Goal: Task Accomplishment & Management: Manage account settings

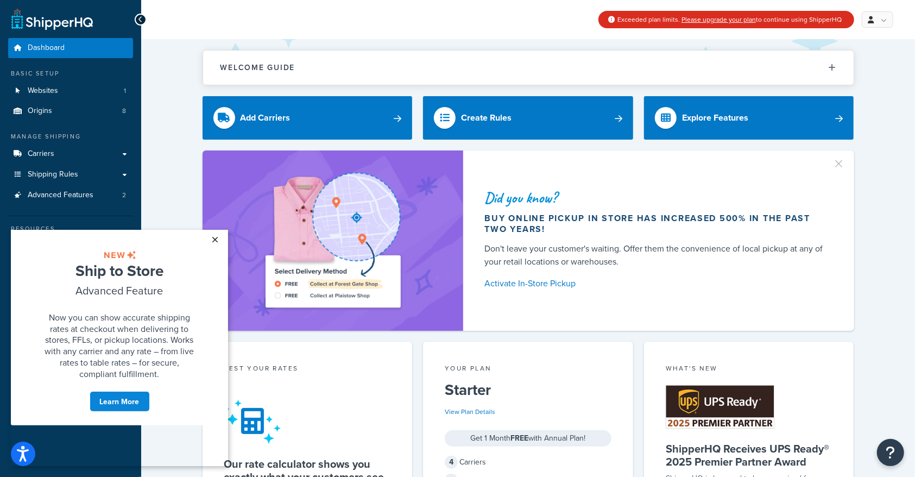
click at [216, 244] on link "×" at bounding box center [215, 239] width 19 height 20
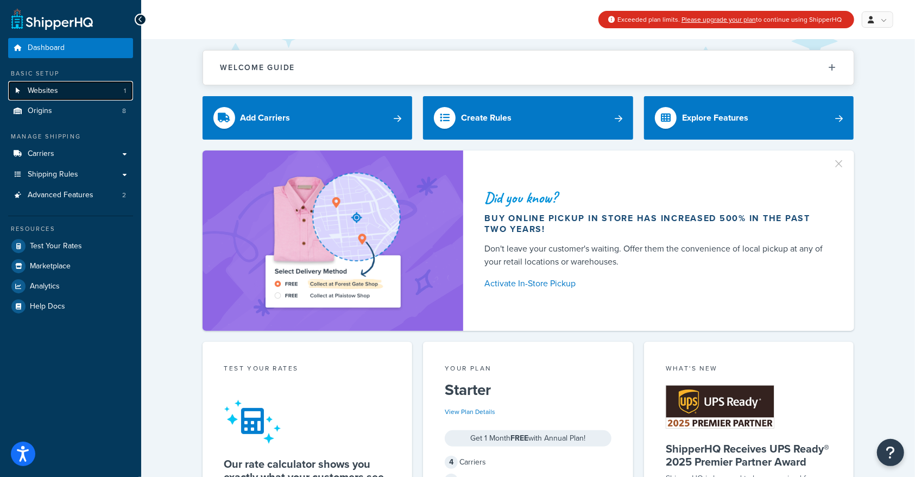
click at [50, 91] on span "Websites" at bounding box center [43, 90] width 30 height 9
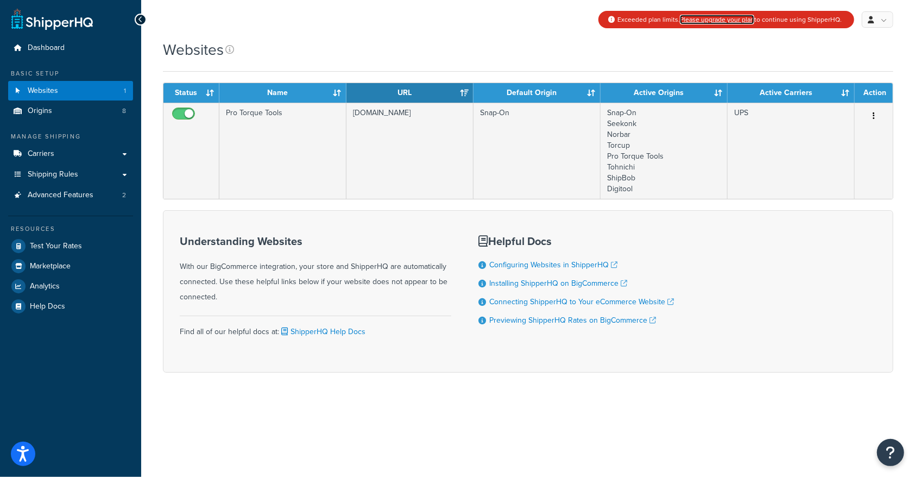
click at [715, 18] on link "Please upgrade your plan" at bounding box center [717, 20] width 74 height 10
